Goal: Communication & Community: Ask a question

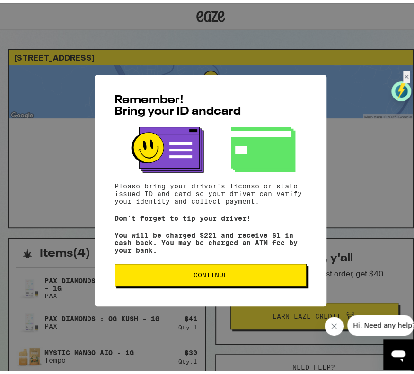
click at [179, 275] on span "Continue" at bounding box center [211, 271] width 176 height 7
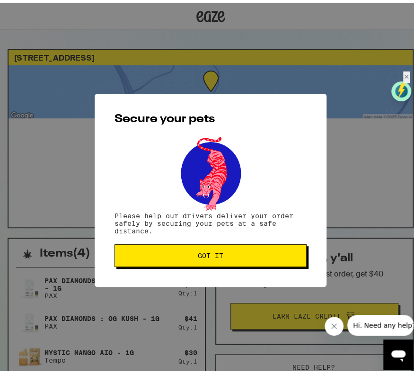
click at [202, 264] on button "Got it" at bounding box center [211, 252] width 192 height 23
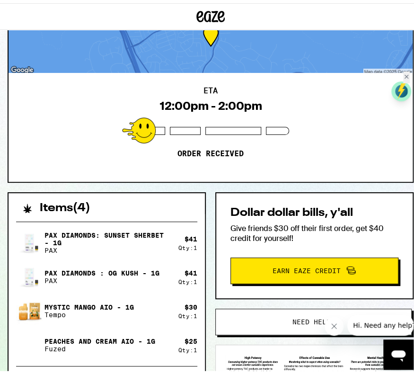
scroll to position [47, 0]
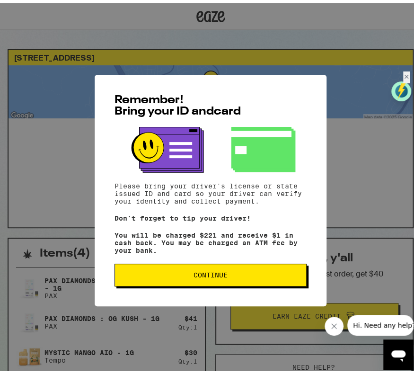
click at [218, 275] on span "Continue" at bounding box center [211, 271] width 34 height 7
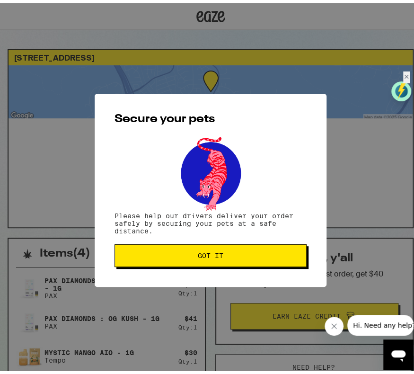
click at [216, 250] on button "Got it" at bounding box center [211, 252] width 192 height 23
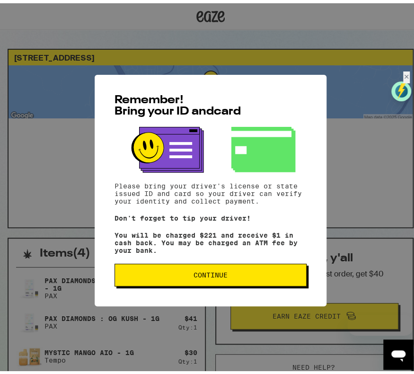
click at [212, 283] on button "Continue" at bounding box center [211, 271] width 192 height 23
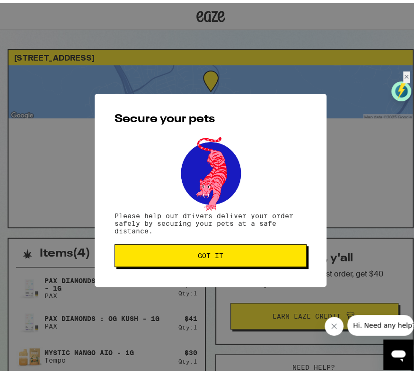
click at [211, 284] on div "Secure your pets Please help our drivers deliver your order safely by securing …" at bounding box center [211, 186] width 232 height 193
click at [208, 256] on span "Got it" at bounding box center [211, 252] width 26 height 7
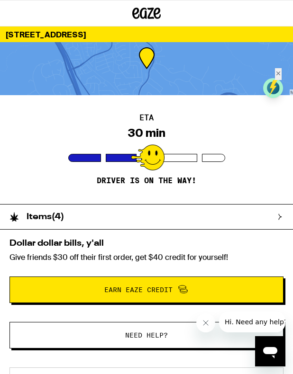
click at [130, 338] on span "Need help?" at bounding box center [146, 335] width 43 height 7
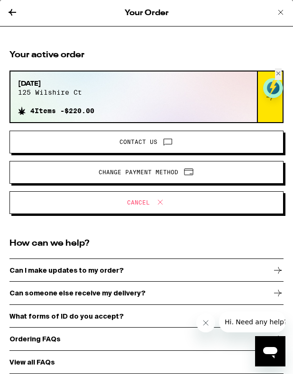
click at [140, 144] on span "Contact Us" at bounding box center [138, 142] width 38 height 6
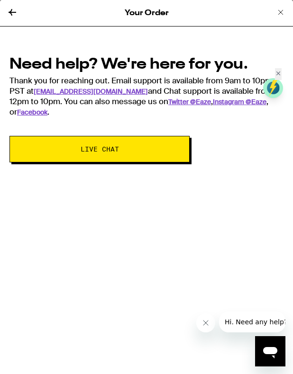
click at [131, 146] on span "Live Chat" at bounding box center [99, 149] width 103 height 7
click at [267, 354] on icon "Open messaging window" at bounding box center [269, 351] width 17 height 17
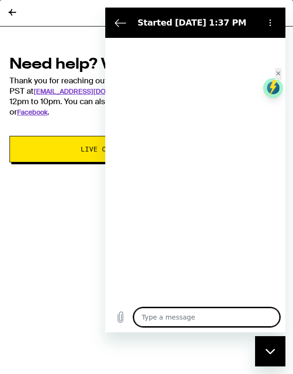
click at [168, 316] on textarea at bounding box center [206, 317] width 146 height 19
type textarea "x"
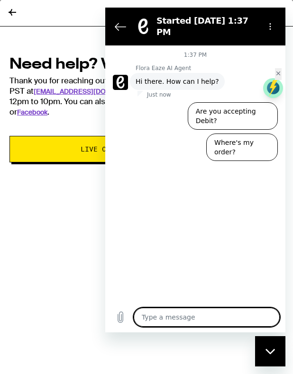
type textarea "M"
type textarea "x"
type textarea "My"
type textarea "x"
type textarea "My"
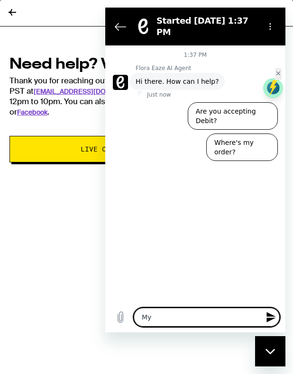
type textarea "x"
type textarea "My o"
type textarea "x"
type textarea "My or"
type textarea "x"
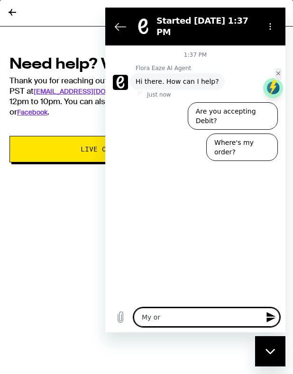
type textarea "My ord"
type textarea "x"
type textarea "My orde"
type textarea "x"
type textarea "My order"
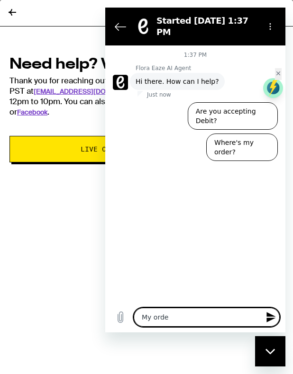
type textarea "x"
type textarea "My order"
type textarea "x"
type textarea "My order i"
type textarea "x"
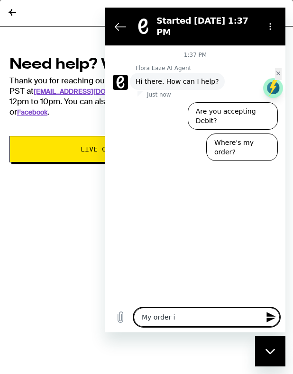
type textarea "My order is"
type textarea "x"
type textarea "My order is"
type textarea "x"
type textarea "My order is r"
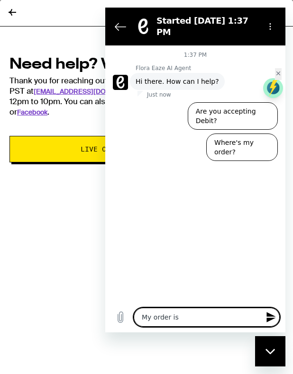
type textarea "x"
type textarea "My order is ru"
type textarea "x"
type textarea "My order is run"
type textarea "x"
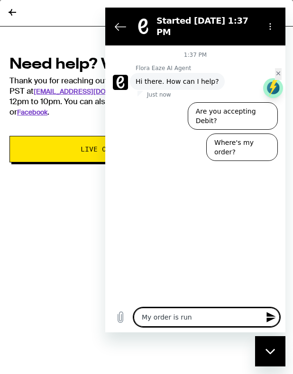
type textarea "My order is runn"
type textarea "x"
type textarea "My order is runni"
type textarea "x"
type textarea "My order is runnin"
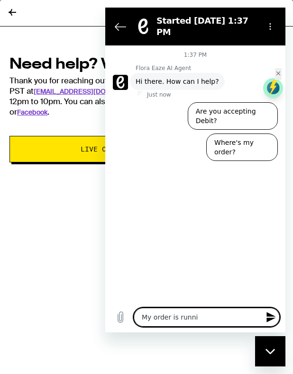
type textarea "x"
type textarea "My order is running"
type textarea "x"
type textarea "My order is running"
type textarea "x"
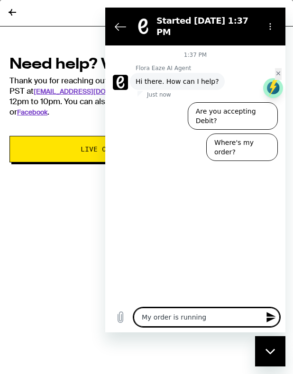
type textarea "My order is running l"
type textarea "x"
type textarea "My order is running la"
type textarea "x"
type textarea "My order is running lae"
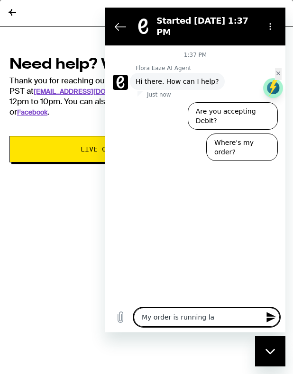
type textarea "x"
type textarea "My order is running la"
type textarea "x"
type textarea "My order is running lat"
type textarea "x"
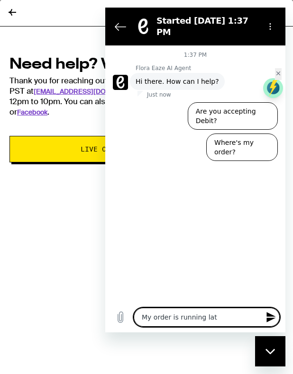
type textarea "My order is running late"
type textarea "x"
type textarea "My order is running late"
type textarea "x"
type textarea "My order is running late a"
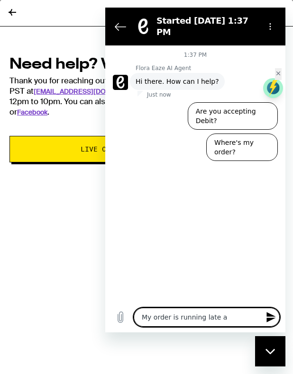
type textarea "x"
type textarea "My order is running late an"
type textarea "x"
type textarea "My order is running late and"
type textarea "x"
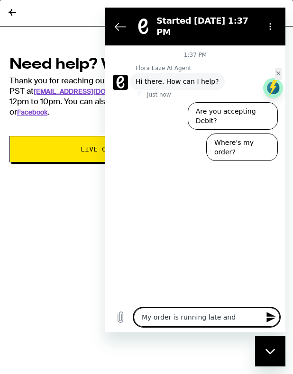
type textarea "My order is running late and"
type textarea "x"
type textarea "My order is running late and n"
type textarea "x"
type textarea "My order is running late and no"
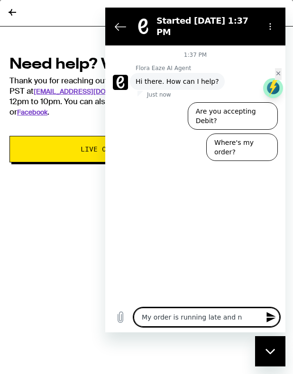
type textarea "x"
type textarea "My order is running late and now"
type textarea "x"
type textarea "My order is running late and now"
type textarea "x"
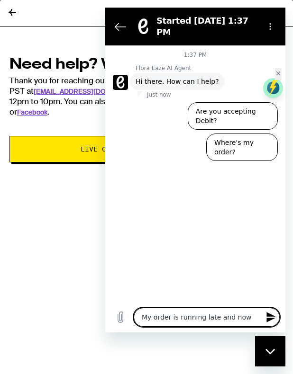
type textarea "My order is running late and now i"
type textarea "x"
type textarea "My order is running late and now is"
type textarea "x"
type textarea "My order is running late and now is"
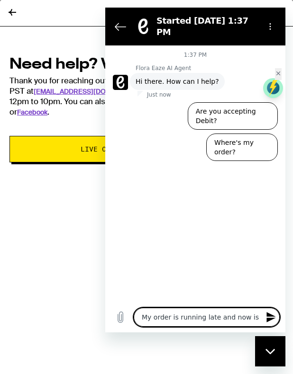
type textarea "x"
type textarea "My order is running late and now is o"
type textarea "x"
type textarea "My order is running late and now is ov"
type textarea "x"
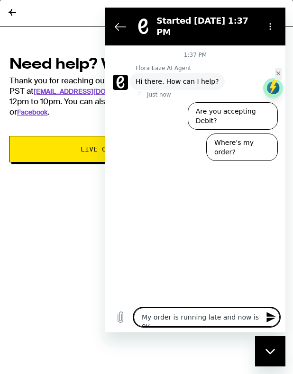
type textarea "My order is running late and now is ove"
type textarea "x"
type textarea "My order is running late and now is over"
type textarea "x"
type textarea "My order is running late and now is overl"
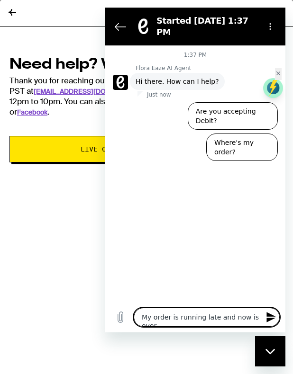
type textarea "x"
type textarea "My order is running late and now is overla"
type textarea "x"
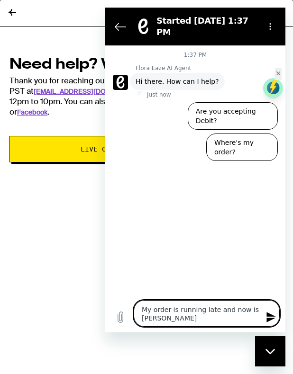
type textarea "My order is running late and now is overlap"
type textarea "x"
type textarea "My order is running late and now is overlapp"
type textarea "x"
type textarea "My order is running late and now is overlappi"
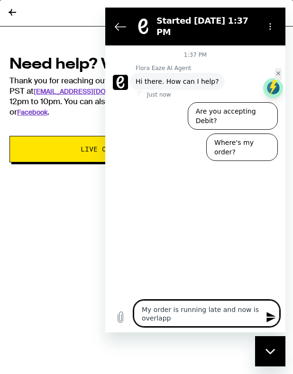
type textarea "x"
type textarea "My order is running late and now is overlappin"
type textarea "x"
type textarea "My order is running late and now is overlapping"
type textarea "x"
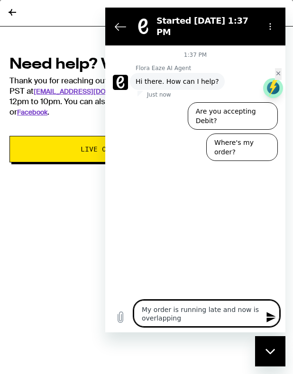
type textarea "My order is running late and now is overlapping"
type textarea "x"
type textarea "My order is running late and now is overlapping w"
type textarea "x"
type textarea "My order is running late and now is overlapping wi"
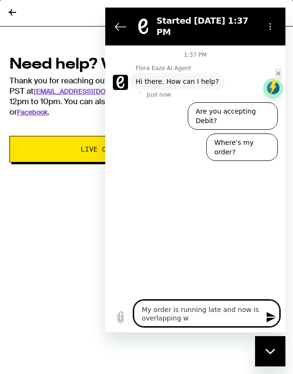
type textarea "x"
type textarea "My order is running late and now is overlapping wit"
type textarea "x"
type textarea "My order is running late and now is overlapping with"
type textarea "x"
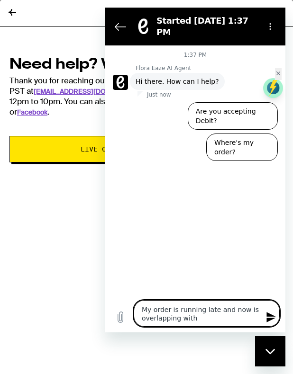
type textarea "My order is running late and now is overlapping with"
type textarea "x"
type textarea "My order is running late and now is overlapping with t"
type textarea "x"
type textarea "My order is running late and now is overlapping with th"
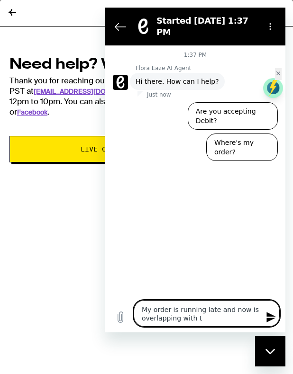
type textarea "x"
type textarea "My order is running late and now is overlapping with the"
type textarea "x"
type textarea "My order is running late and now is overlapping with the"
type textarea "x"
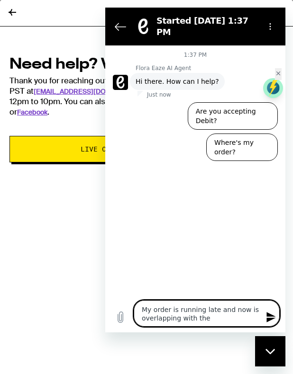
type textarea "My order is running late and now is overlapping with the t"
type textarea "x"
type textarea "My order is running late and now is overlapping with the ti"
type textarea "x"
type textarea "My order is running late and now is overlapping with the tim"
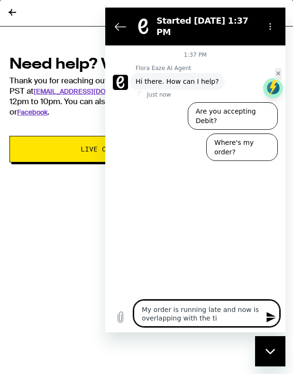
type textarea "x"
type textarea "My order is running late and now is overlapping with the time"
type textarea "x"
type textarea "My order is running late and now is overlapping with the time"
type textarea "x"
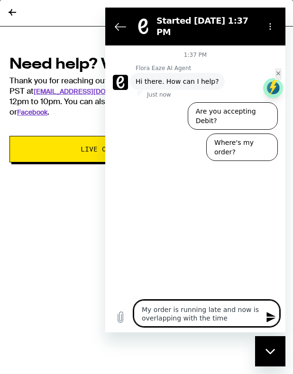
type textarea "My order is running late and now is overlapping with the time i"
type textarea "x"
type textarea "My order is running late and now is overlapping with the time i"
type textarea "x"
type textarea "My order is running late and now is overlapping with the time i h"
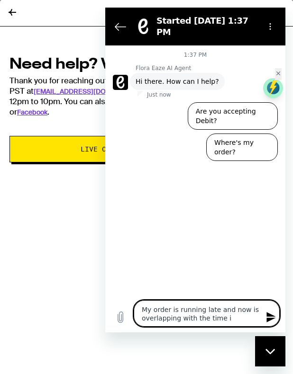
type textarea "x"
type textarea "My order is running late and now is overlapping with the time i ha"
type textarea "x"
type textarea "My order is running late and now is overlapping with the time i hav"
type textarea "x"
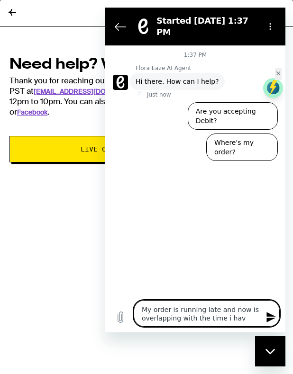
type textarea "My order is running late and now is overlapping with the time i have"
type textarea "x"
type textarea "My order is running late and now is overlapping with the time i have"
type textarea "x"
type textarea "My order is running late and now is overlapping with the time i have t"
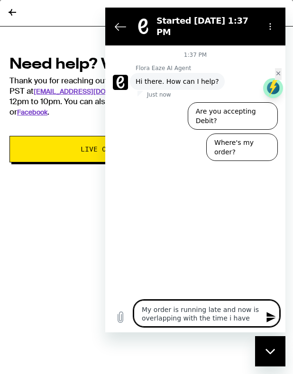
type textarea "x"
type textarea "My order is running late and now is overlapping with the time i have to"
type textarea "x"
type textarea "My order is running late and now is overlapping with the time i have to"
type textarea "x"
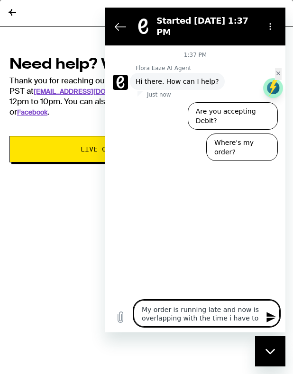
type textarea "My order is running late and now is overlapping with the time i have to p"
type textarea "x"
type textarea "My order is running late and now is overlapping with the time i have to pi"
type textarea "x"
type textarea "My order is running late and now is overlapping with the time i have to pic"
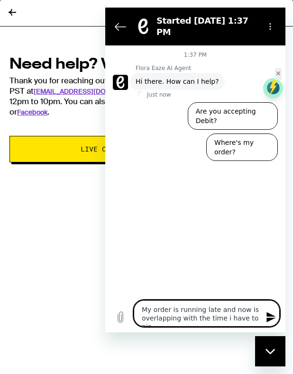
type textarea "x"
type textarea "My order is running late and now is overlapping with the time i have to pick"
type textarea "x"
type textarea "My order is running late and now is overlapping with the time i have to pick"
type textarea "x"
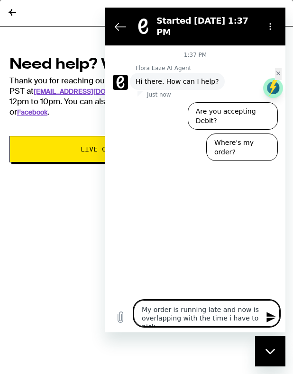
type textarea "My order is running late and now is overlapping with the time i have to pick m"
type textarea "x"
type textarea "My order is running late and now is overlapping with the time i have to pick my"
type textarea "x"
type textarea "My order is running late and now is overlapping with the time i have to pick my"
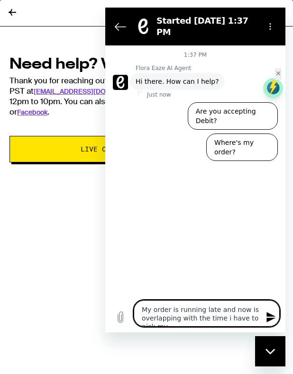
type textarea "x"
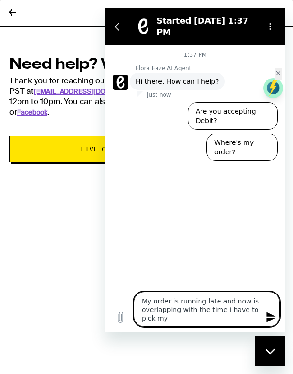
type textarea "My order is running late and now is overlapping with the time i have to pick my…"
type textarea "x"
type textarea "My order is running late and now is overlapping with the time i have to pick my…"
type textarea "x"
type textarea "My order is running late and now is overlapping with the time i have to pick my…"
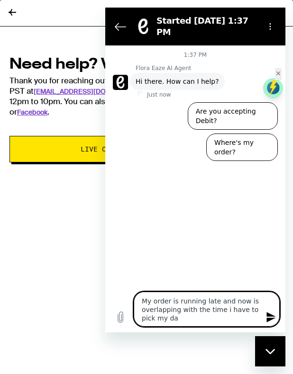
type textarea "x"
type textarea "My order is running late and now is overlapping with the time i have to pick my…"
type textarea "x"
type textarea "My order is running late and now is overlapping with the time i have to pick my…"
type textarea "x"
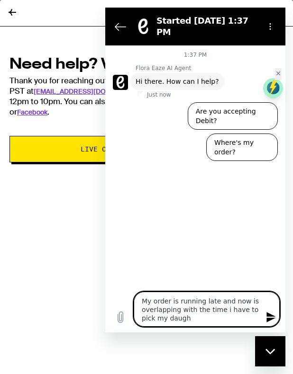
type textarea "My order is running late and now is overlapping with the time i have to pick my…"
type textarea "x"
type textarea "My order is running late and now is overlapping with the time i have to pick my…"
type textarea "x"
type textarea "My order is running late and now is overlapping with the time i have to pick my…"
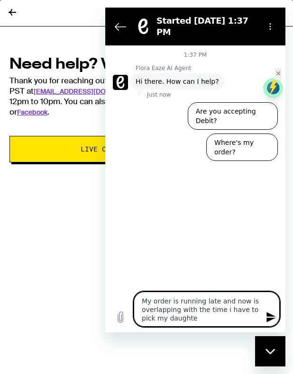
type textarea "x"
type textarea "My order is running late and now is overlapping with the time i have to pick my…"
type textarea "x"
type textarea "My order is running late and now is overlapping with the time i have to pick my…"
type textarea "x"
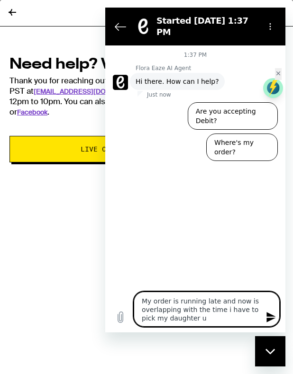
type textarea "My order is running late and now is overlapping with the time i have to pick my…"
type textarea "x"
type textarea "My order is running late and now is overlapping with the time i have to pick my…"
type textarea "x"
type textarea "My order is running late and now is overlapping with the time i have to pick my…"
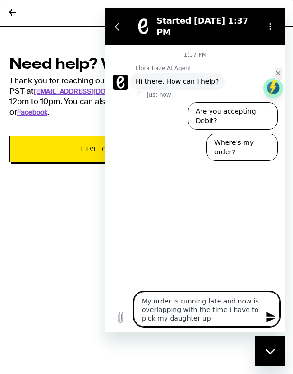
type textarea "x"
type textarea "My order is running late and now is overlapping with the time i have to pick my…"
type textarea "x"
type textarea "My order is running late and now is overlapping with the time i have to pick my…"
type textarea "x"
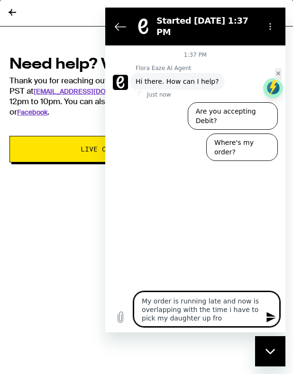
type textarea "My order is running late and now is overlapping with the time i have to pick my…"
type textarea "x"
type textarea "My order is running late and now is overlapping with the time i have to pick my…"
type textarea "x"
type textarea "My order is running late and now is overlapping with the time i have to pick my…"
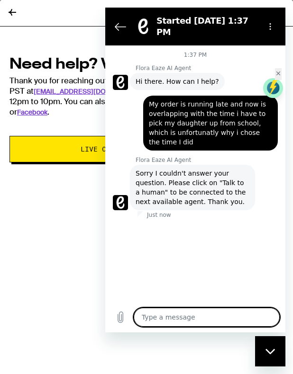
click at [251, 219] on div "1:37 PM Flora Eaze AI Agent Flora Eaze AI Agent says: Hi there. How can I help?…" at bounding box center [195, 173] width 180 height 257
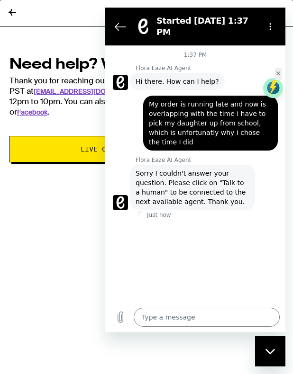
drag, startPoint x: 195, startPoint y: 324, endPoint x: 166, endPoint y: 291, distance: 44.6
click at [194, 324] on textarea at bounding box center [206, 317] width 146 height 19
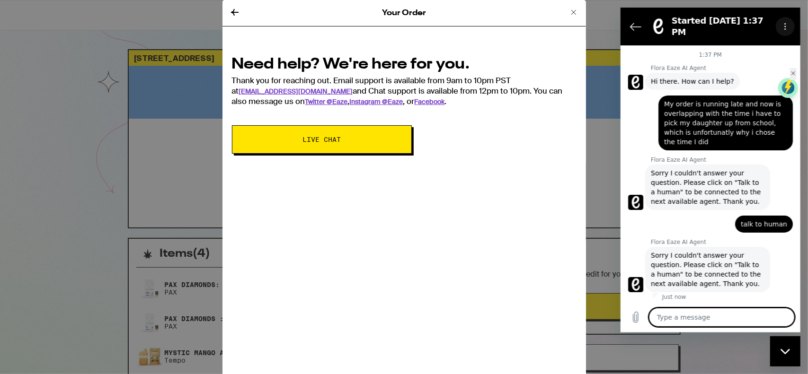
click at [414, 23] on icon "Options menu" at bounding box center [785, 27] width 8 height 8
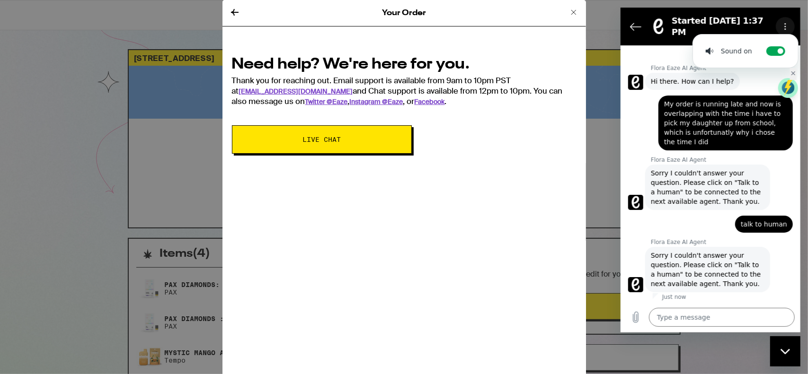
click at [414, 23] on icon "Options menu" at bounding box center [785, 27] width 8 height 8
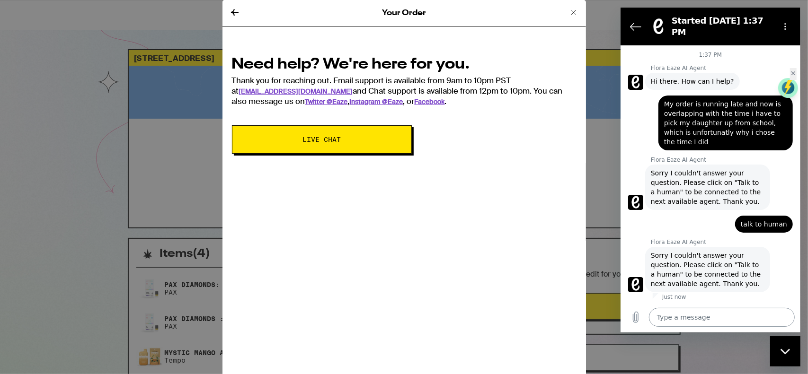
click at [414, 319] on textarea at bounding box center [721, 317] width 146 height 19
click at [414, 251] on span "Sorry I couldn't answer your question. Please click on "Talk to a human" to be …" at bounding box center [707, 270] width 114 height 38
click at [414, 277] on figure at bounding box center [635, 284] width 15 height 15
click at [414, 14] on icon at bounding box center [573, 12] width 11 height 11
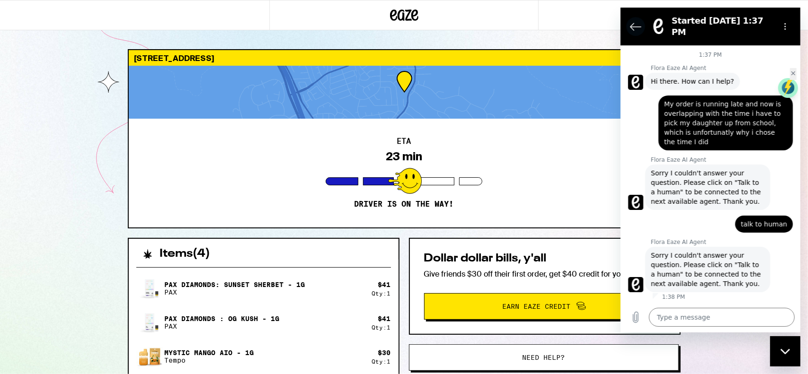
click at [414, 21] on icon "Back to the conversation list" at bounding box center [635, 26] width 11 height 11
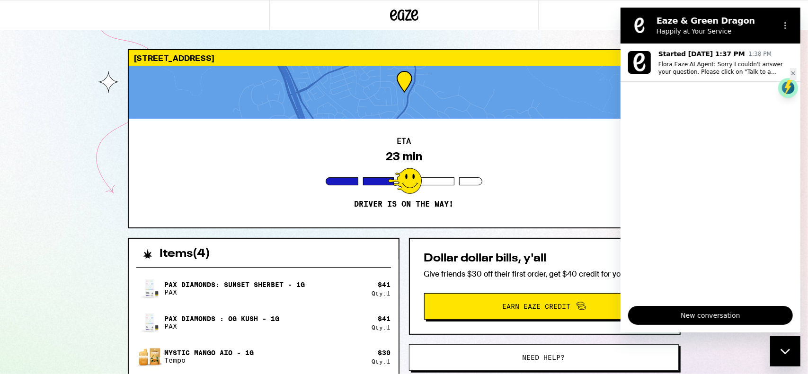
click at [414, 171] on div "ETA 23 min Driver is on the way!" at bounding box center [404, 173] width 551 height 109
click at [364, 338] on div "Pax Diamonds: Sunset Sherbet - 1g PAX $ 41 Qty: 1 Pax Diamonds : OG Kush - 1g P…" at bounding box center [263, 339] width 255 height 129
click at [414, 26] on icon "Options menu" at bounding box center [785, 26] width 8 height 8
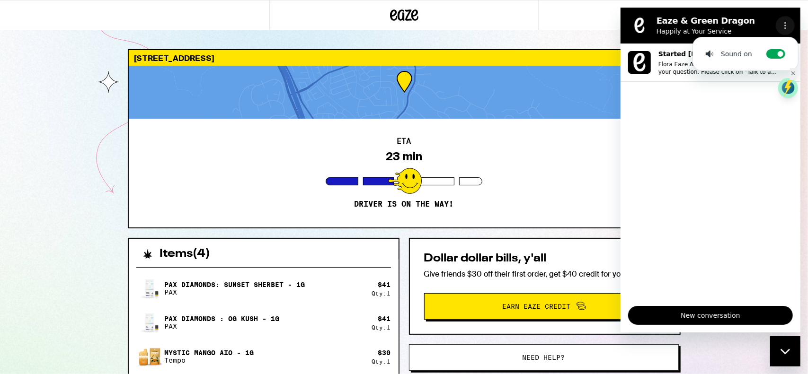
click at [414, 26] on icon "Options menu" at bounding box center [785, 26] width 8 height 8
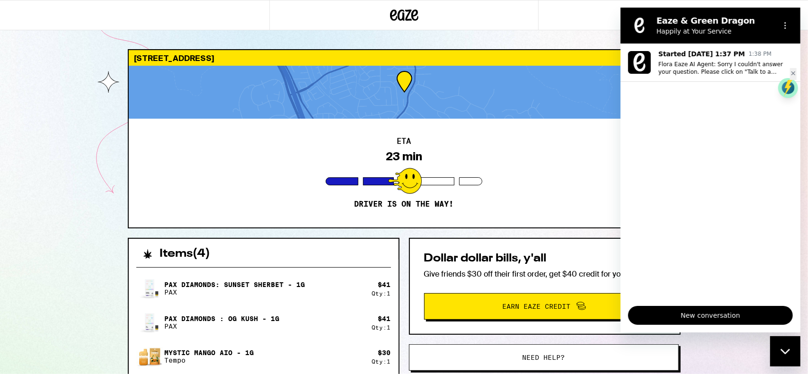
click at [414, 23] on div at bounding box center [404, 15] width 808 height 30
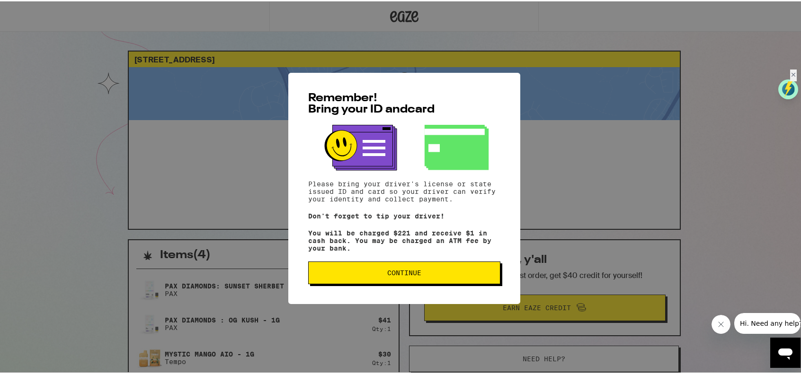
drag, startPoint x: 453, startPoint y: 282, endPoint x: 449, endPoint y: 227, distance: 55.1
click at [453, 275] on span "Continue" at bounding box center [404, 271] width 176 height 7
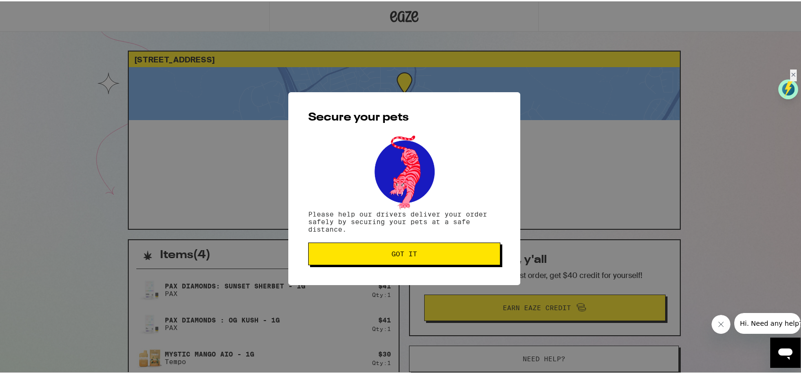
click at [472, 268] on div "Secure your pets Please help our drivers deliver your order safely by securing …" at bounding box center [404, 187] width 232 height 193
click at [474, 256] on span "Got it" at bounding box center [404, 252] width 176 height 7
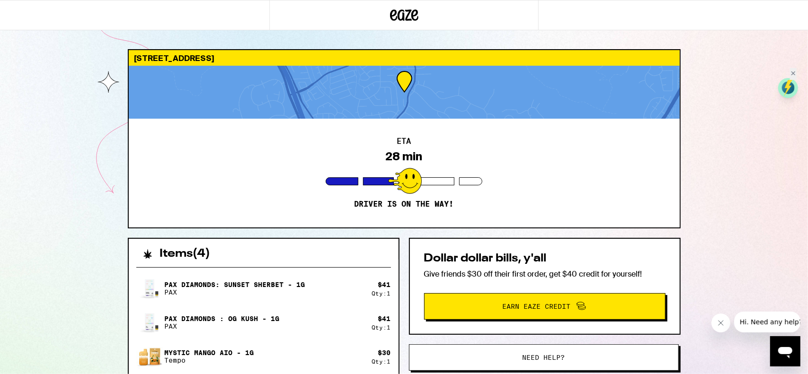
click at [518, 365] on button "Need help?" at bounding box center [544, 358] width 270 height 27
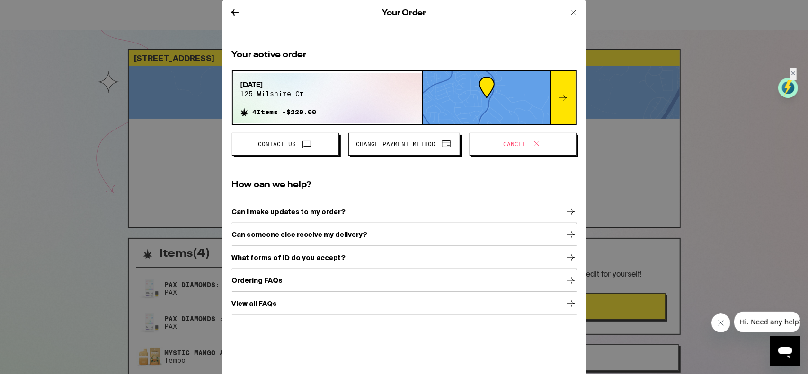
click at [304, 143] on icon at bounding box center [306, 143] width 11 height 11
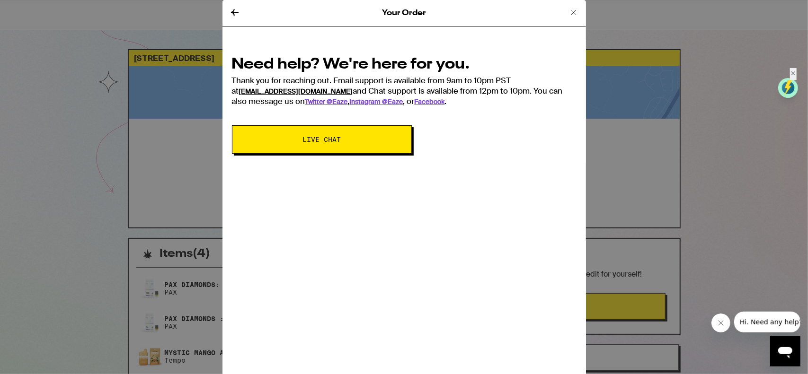
click at [280, 90] on link "support@eaze.com" at bounding box center [296, 91] width 114 height 9
click at [532, 180] on div "Your Order Need help? We're here for you. Thank you for reaching out. Email sup…" at bounding box center [404, 187] width 364 height 374
drag, startPoint x: 228, startPoint y: 93, endPoint x: 291, endPoint y: 93, distance: 63.0
click at [291, 93] on div "Need help? We're here for you. Thank you for reaching out. Email support is ava…" at bounding box center [404, 102] width 364 height 124
copy link "support@eaze.com"
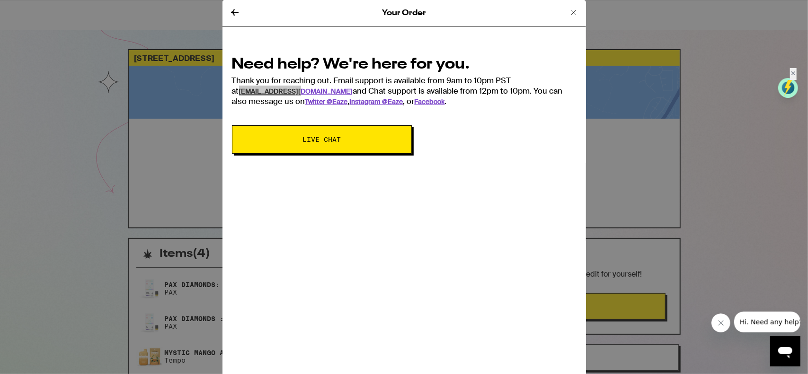
click at [574, 14] on icon at bounding box center [573, 12] width 11 height 11
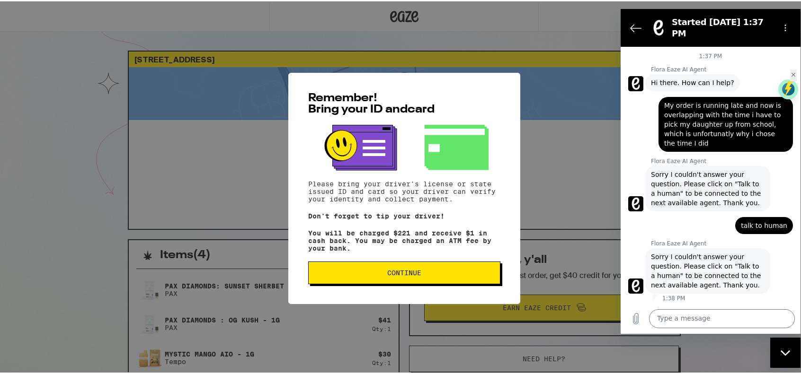
click at [466, 283] on button "Continue" at bounding box center [404, 271] width 192 height 23
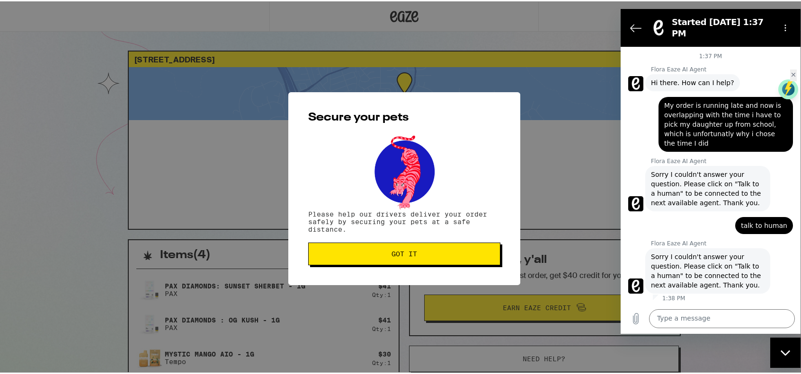
click at [413, 254] on span "Got it" at bounding box center [404, 252] width 26 height 7
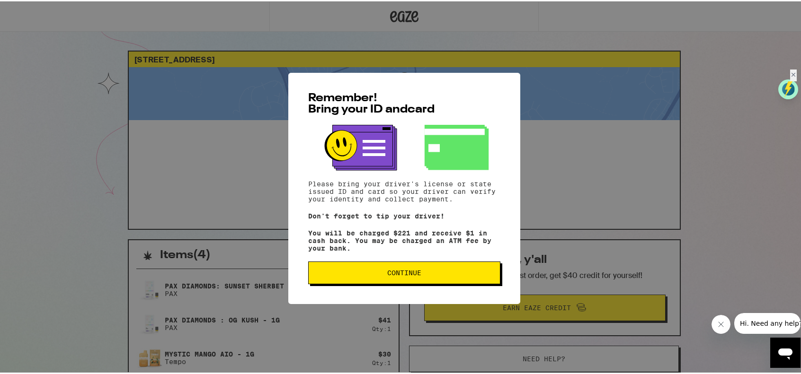
click at [431, 275] on span "Continue" at bounding box center [404, 271] width 176 height 7
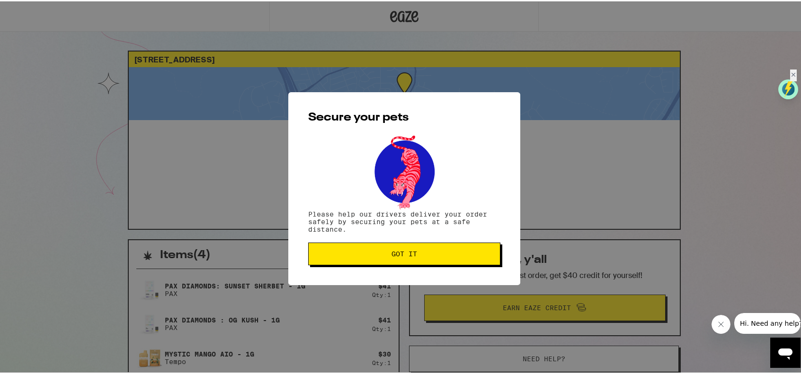
click at [397, 249] on button "Got it" at bounding box center [404, 252] width 192 height 23
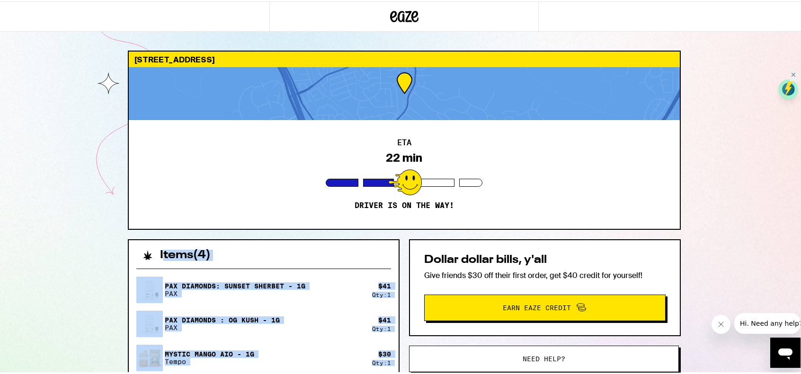
drag, startPoint x: 220, startPoint y: 317, endPoint x: 140, endPoint y: 251, distance: 103.2
copy div "Items ( 4 ) Pax Diamonds: Sunset Sherbet - 1g PAX $ 41 Qty: 1 Pax Diamonds : OG…"
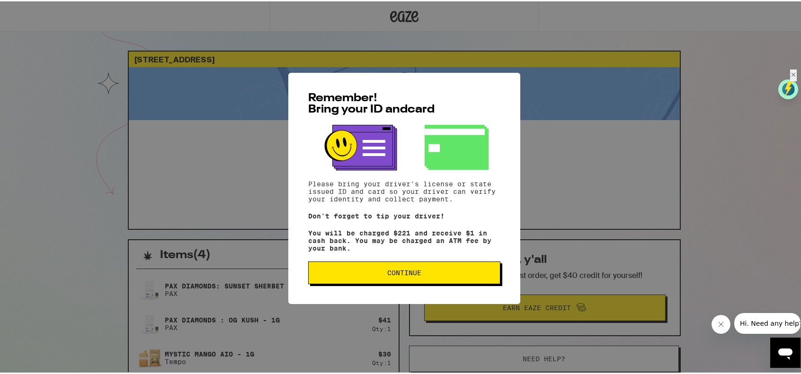
click at [375, 283] on button "Continue" at bounding box center [404, 271] width 192 height 23
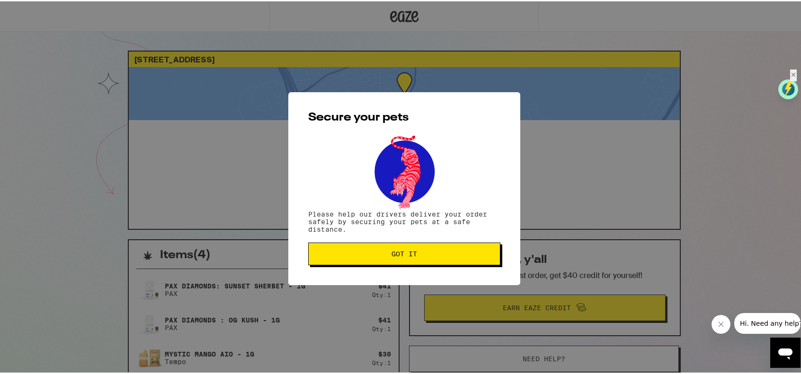
click at [377, 264] on button "Got it" at bounding box center [404, 252] width 192 height 23
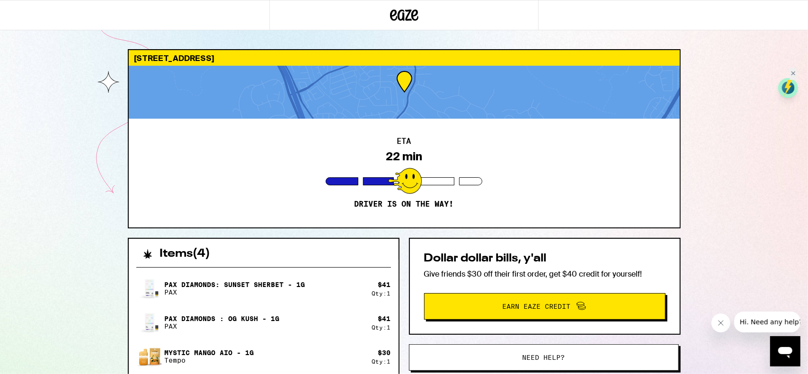
click at [743, 124] on div "[STREET_ADDRESS] ETA 22 min Driver is on the way! Items ( 4 ) Pax Diamonds: Sun…" at bounding box center [404, 295] width 808 height 590
